Goal: Information Seeking & Learning: Find specific fact

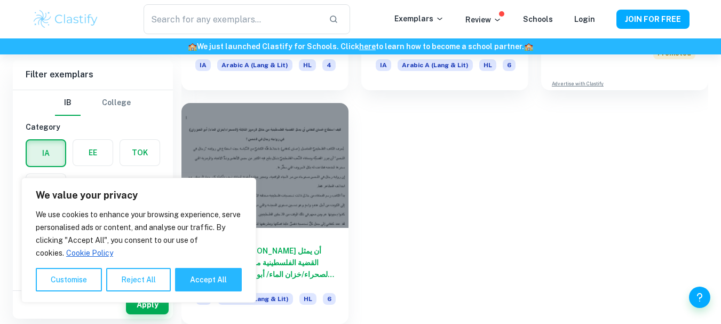
scroll to position [437, 0]
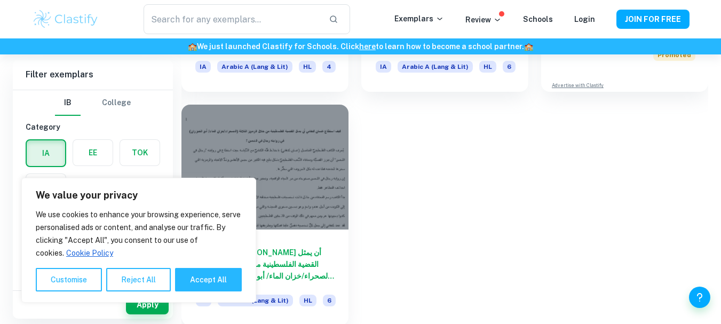
click at [217, 283] on button "Accept All" at bounding box center [208, 279] width 67 height 23
checkbox input "true"
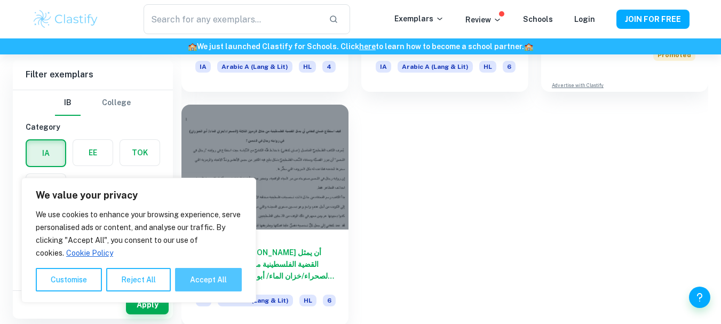
checkbox input "true"
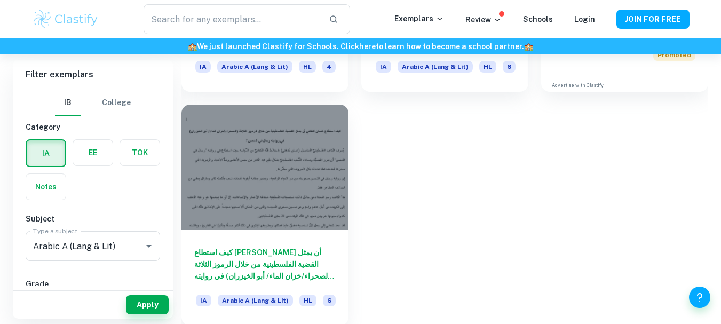
click at [82, 154] on label "button" at bounding box center [92, 153] width 39 height 26
click at [0, 0] on input "radio" at bounding box center [0, 0] width 0 height 0
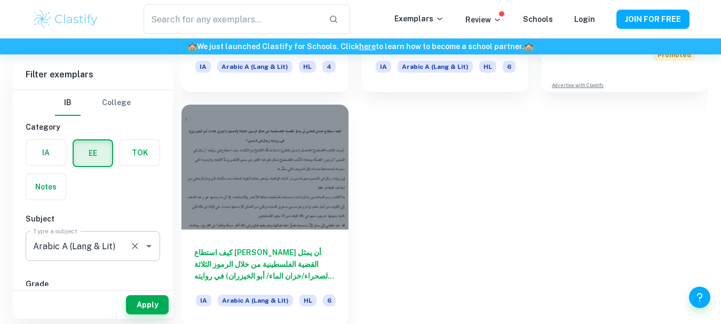
click at [148, 245] on icon "Open" at bounding box center [148, 246] width 5 height 3
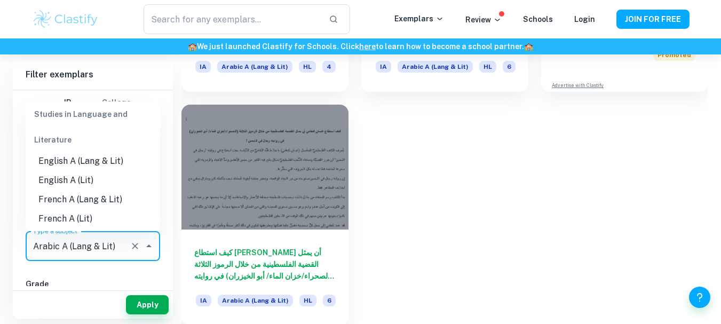
scroll to position [156, 0]
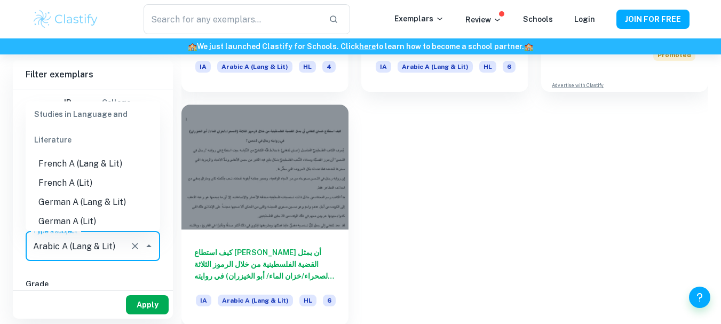
click at [138, 311] on button "Apply" at bounding box center [147, 304] width 43 height 19
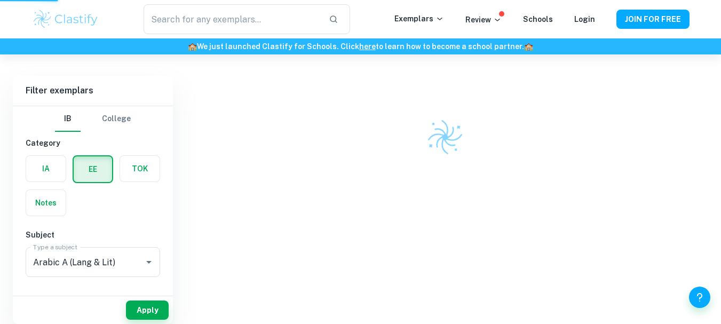
scroll to position [226, 0]
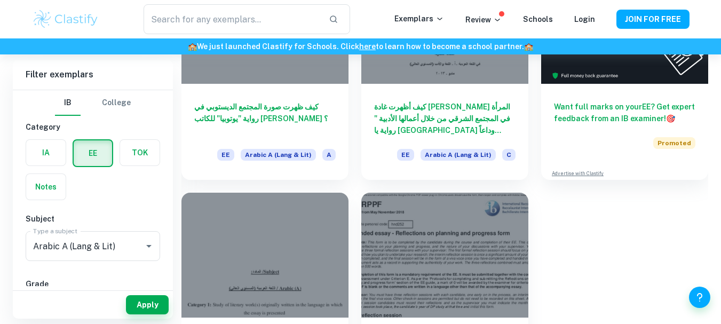
scroll to position [170, 0]
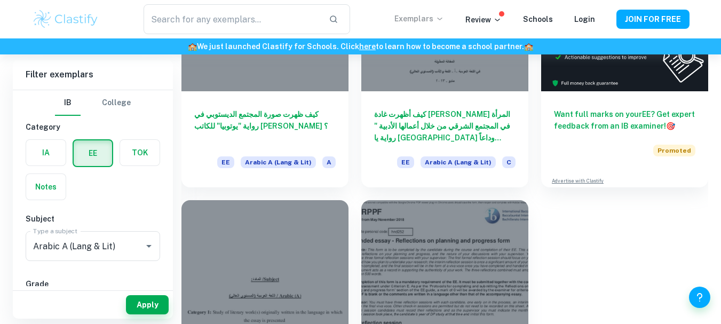
click at [409, 18] on p "Exemplars" at bounding box center [419, 19] width 50 height 12
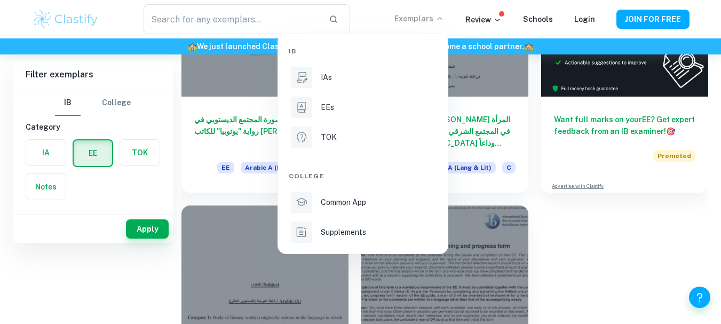
scroll to position [0, 0]
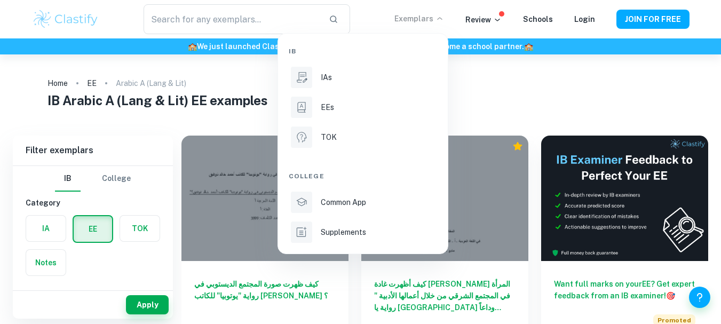
click at [22, 79] on div at bounding box center [360, 162] width 721 height 324
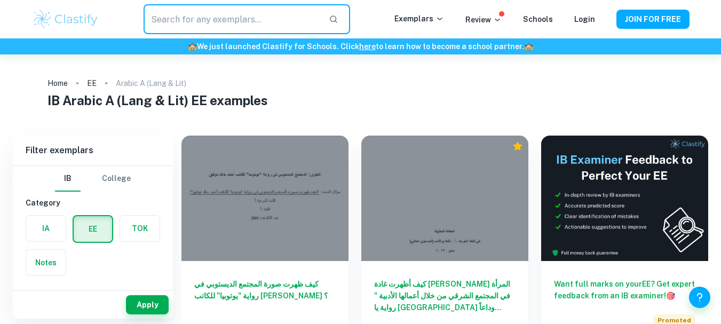
click at [287, 21] on input "text" at bounding box center [232, 19] width 176 height 30
type input "abo intio"
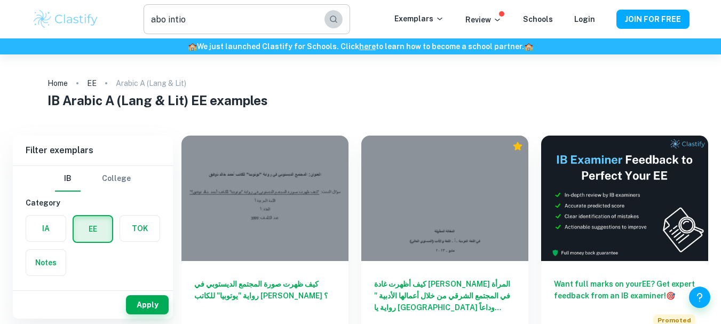
click at [338, 18] on icon "button" at bounding box center [334, 19] width 10 height 10
